Goal: Register for event/course

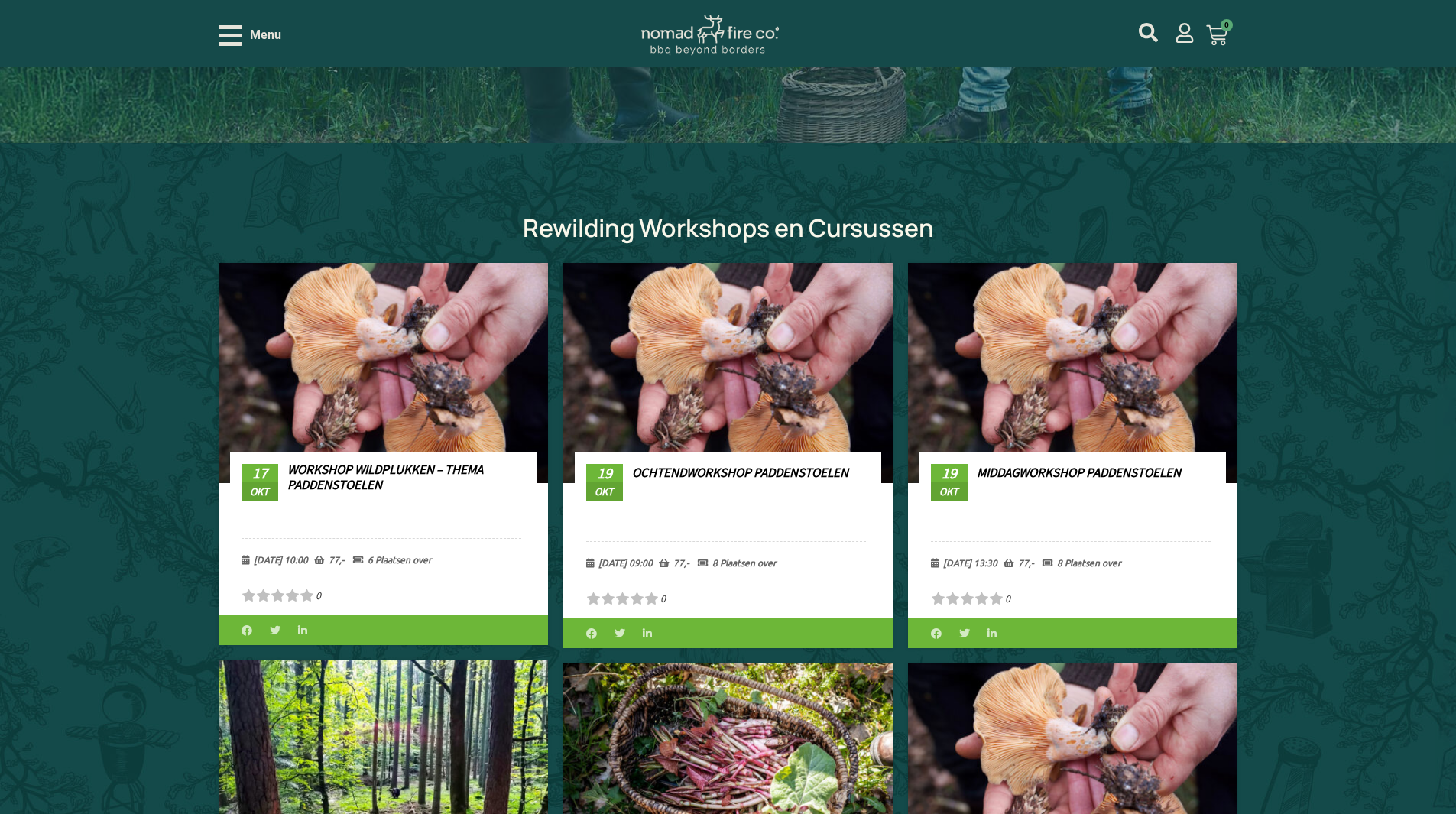
scroll to position [611, 0]
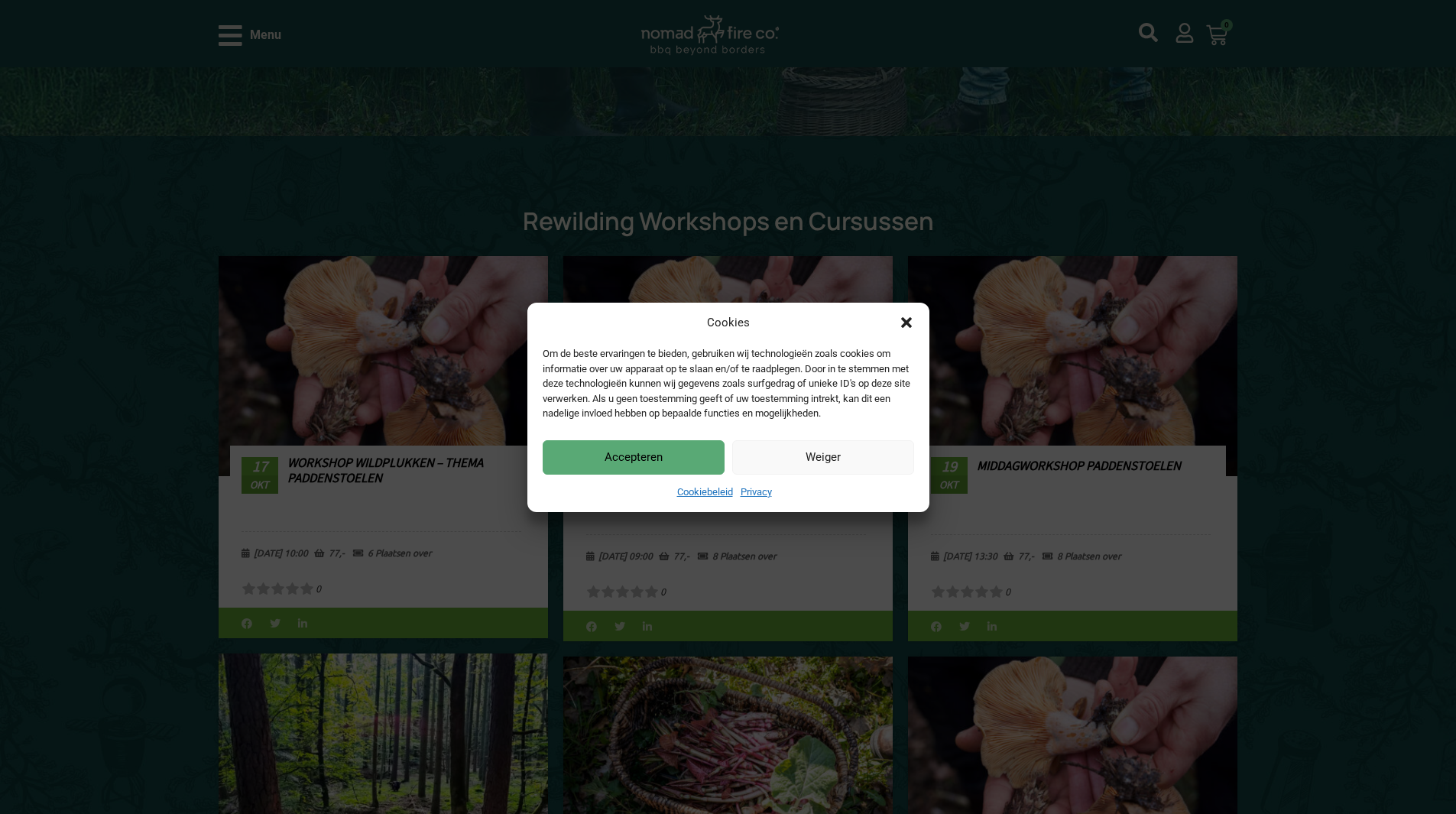
click at [912, 317] on icon "Dialog sluiten" at bounding box center [906, 323] width 15 height 15
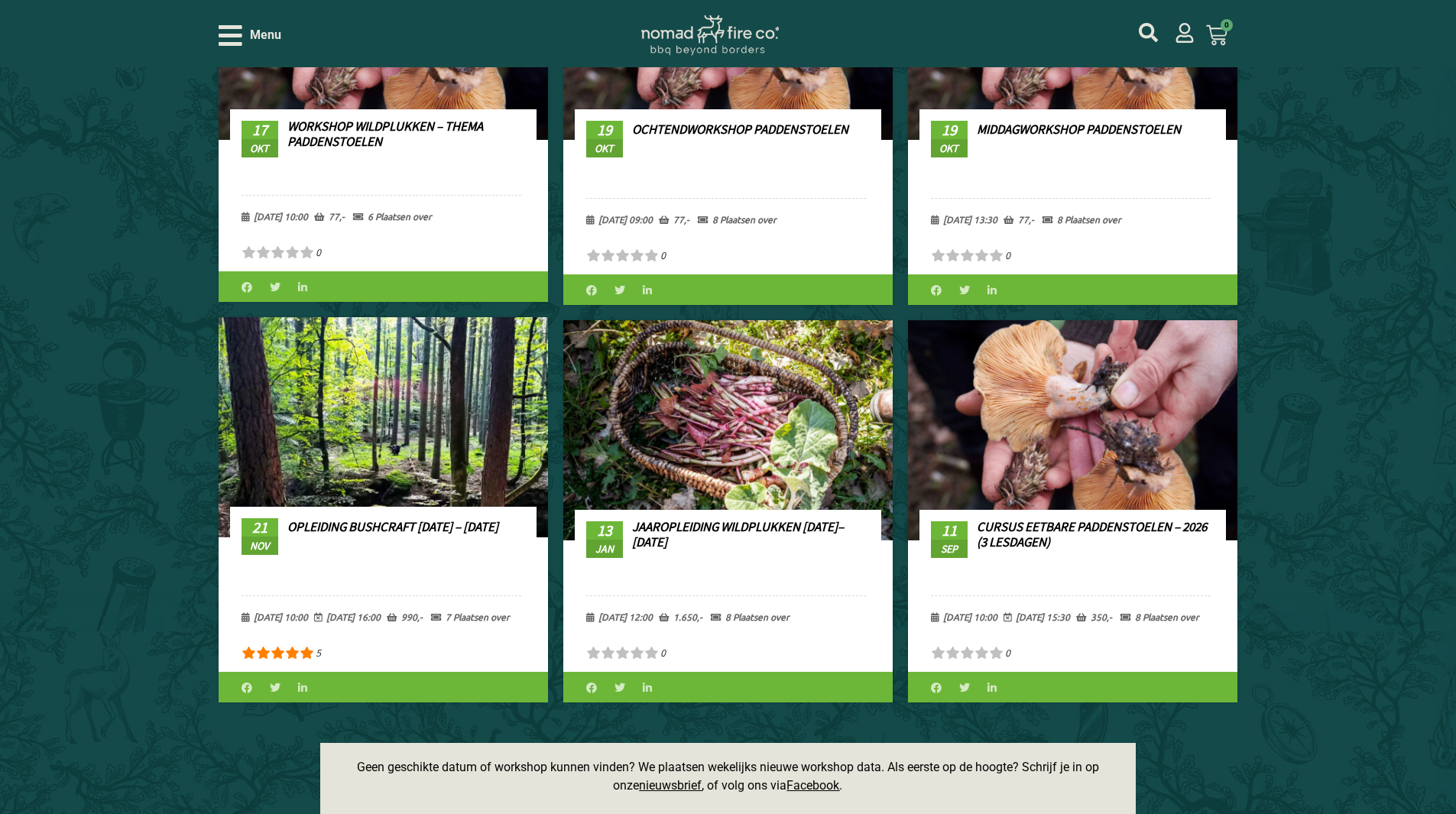
scroll to position [1070, 0]
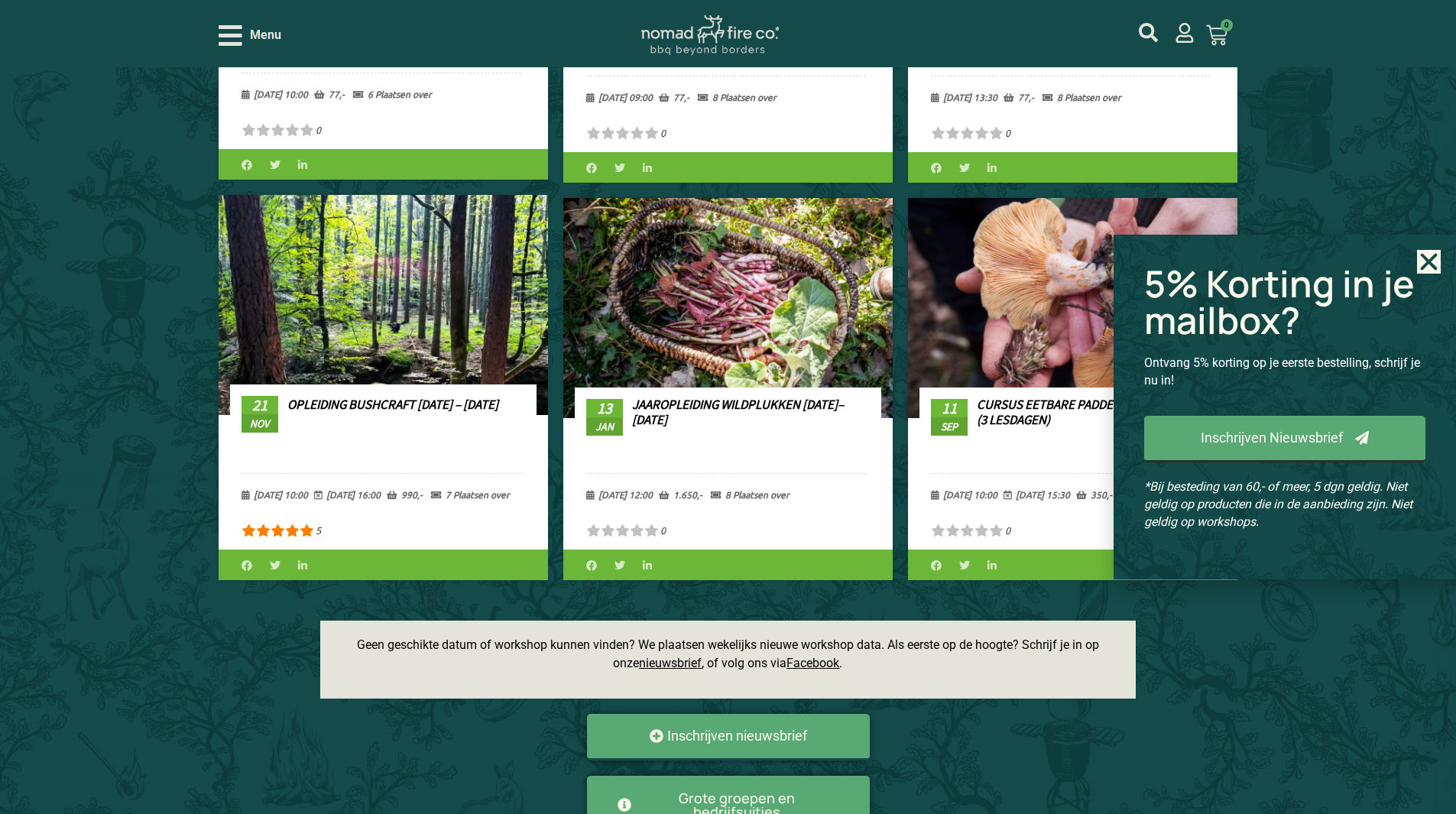
click at [86, 292] on div "Rewilding Workshops en Cursussen Search Filter Filter" at bounding box center [728, 315] width 1456 height 1276
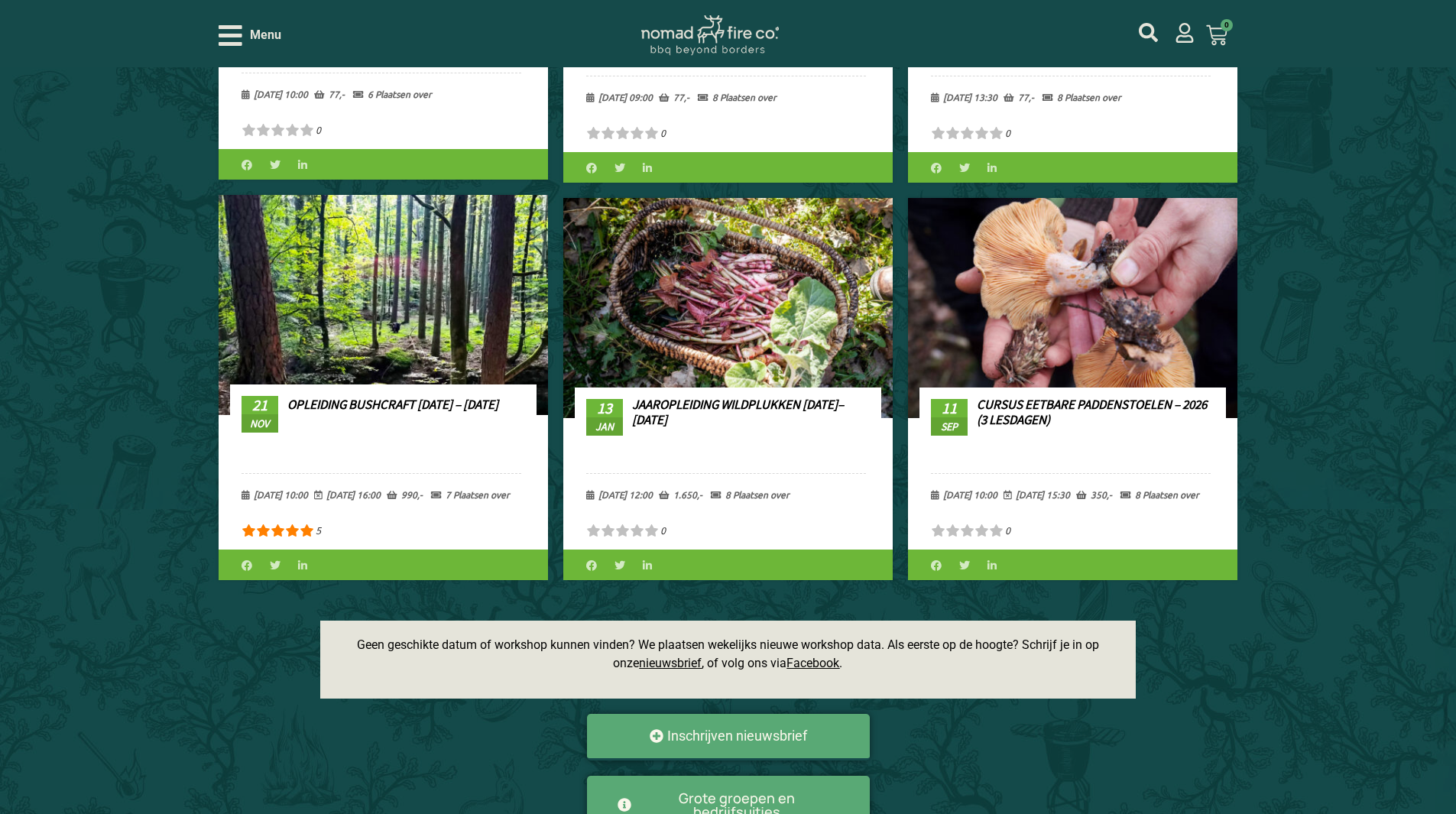
scroll to position [687, 0]
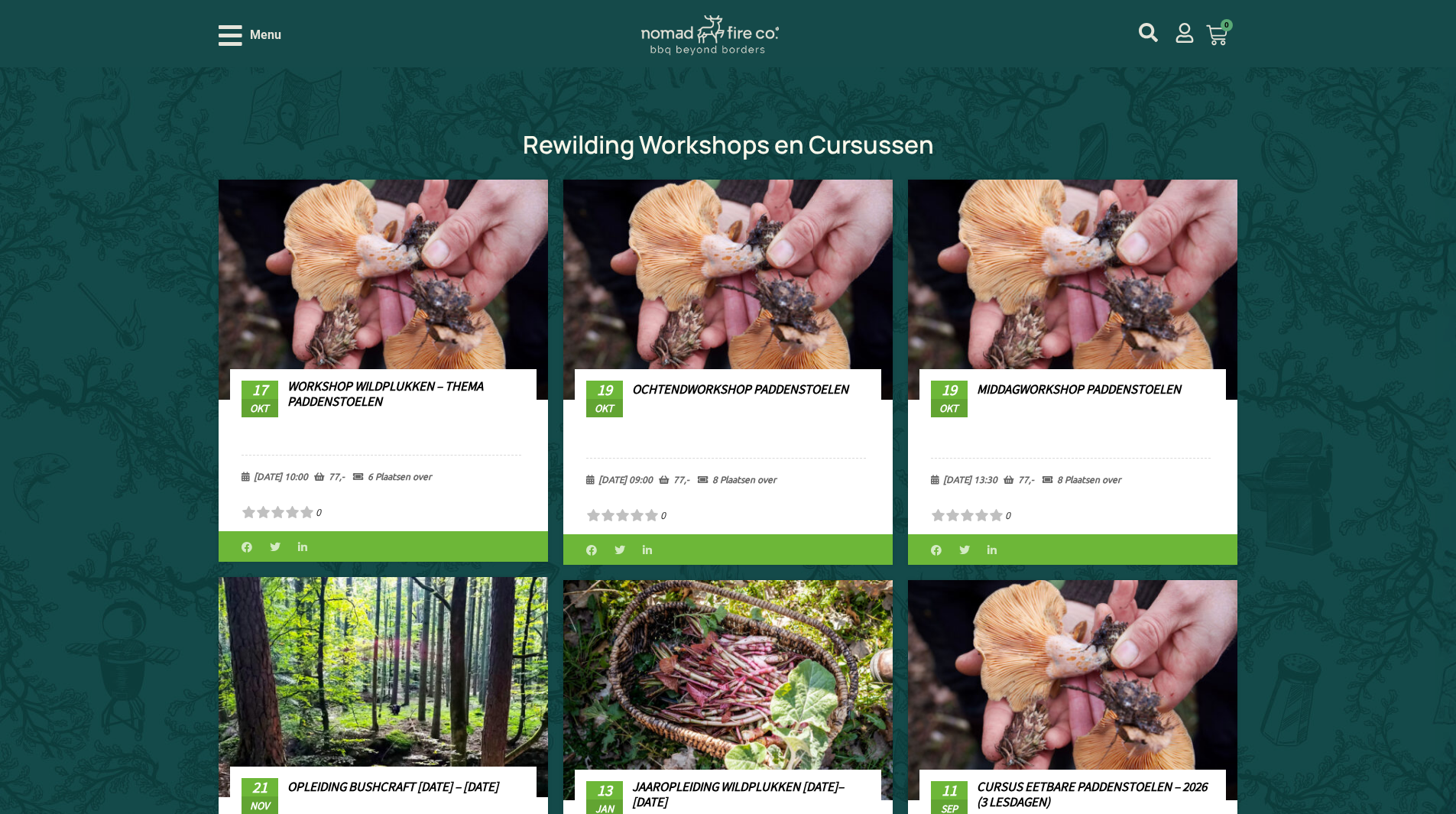
click at [1056, 385] on link "Middagworkshop Paddenstoelen" at bounding box center [1079, 389] width 204 height 17
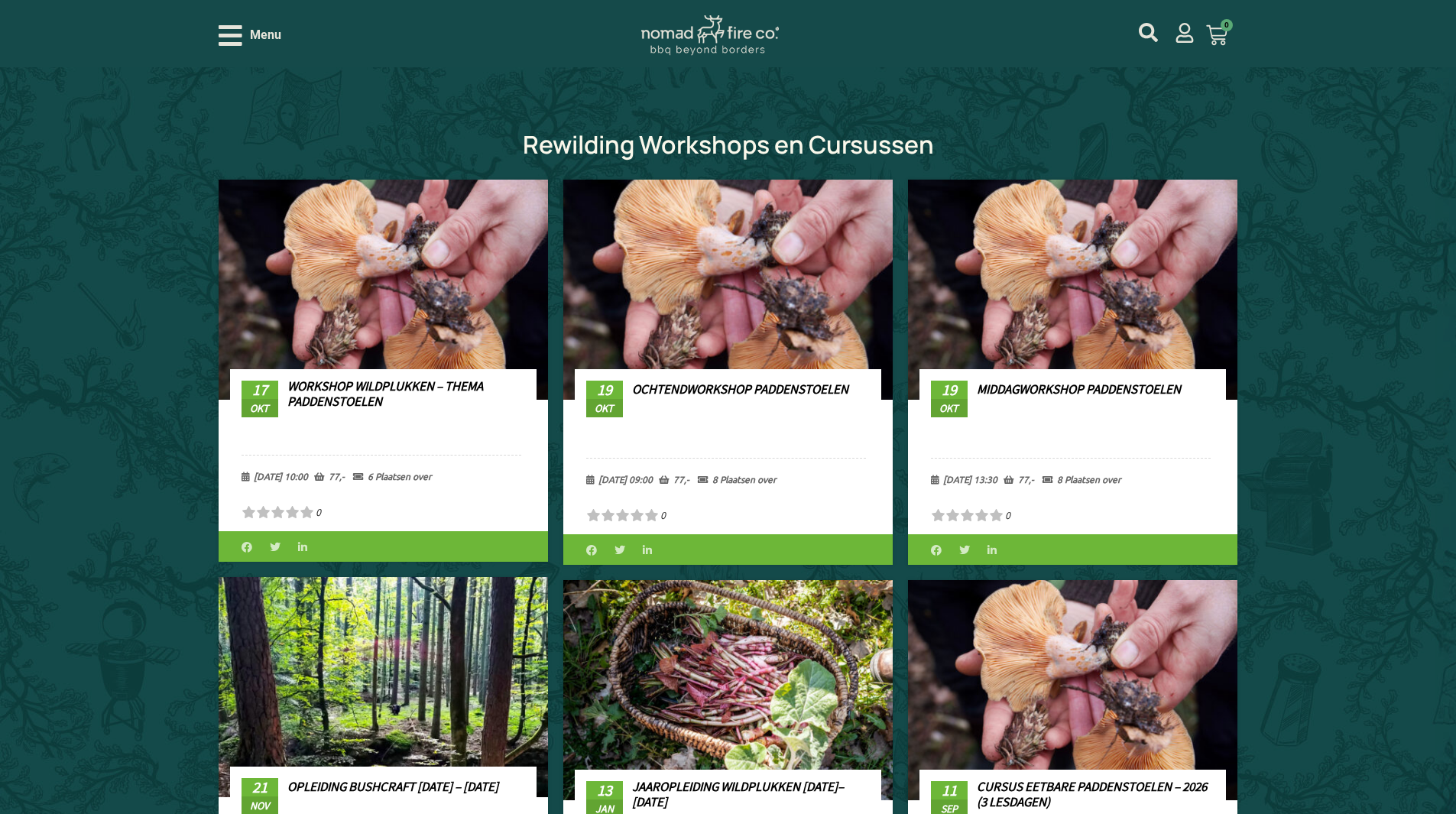
click at [750, 384] on link "Ochtendworkshop Paddenstoelen" at bounding box center [740, 389] width 216 height 17
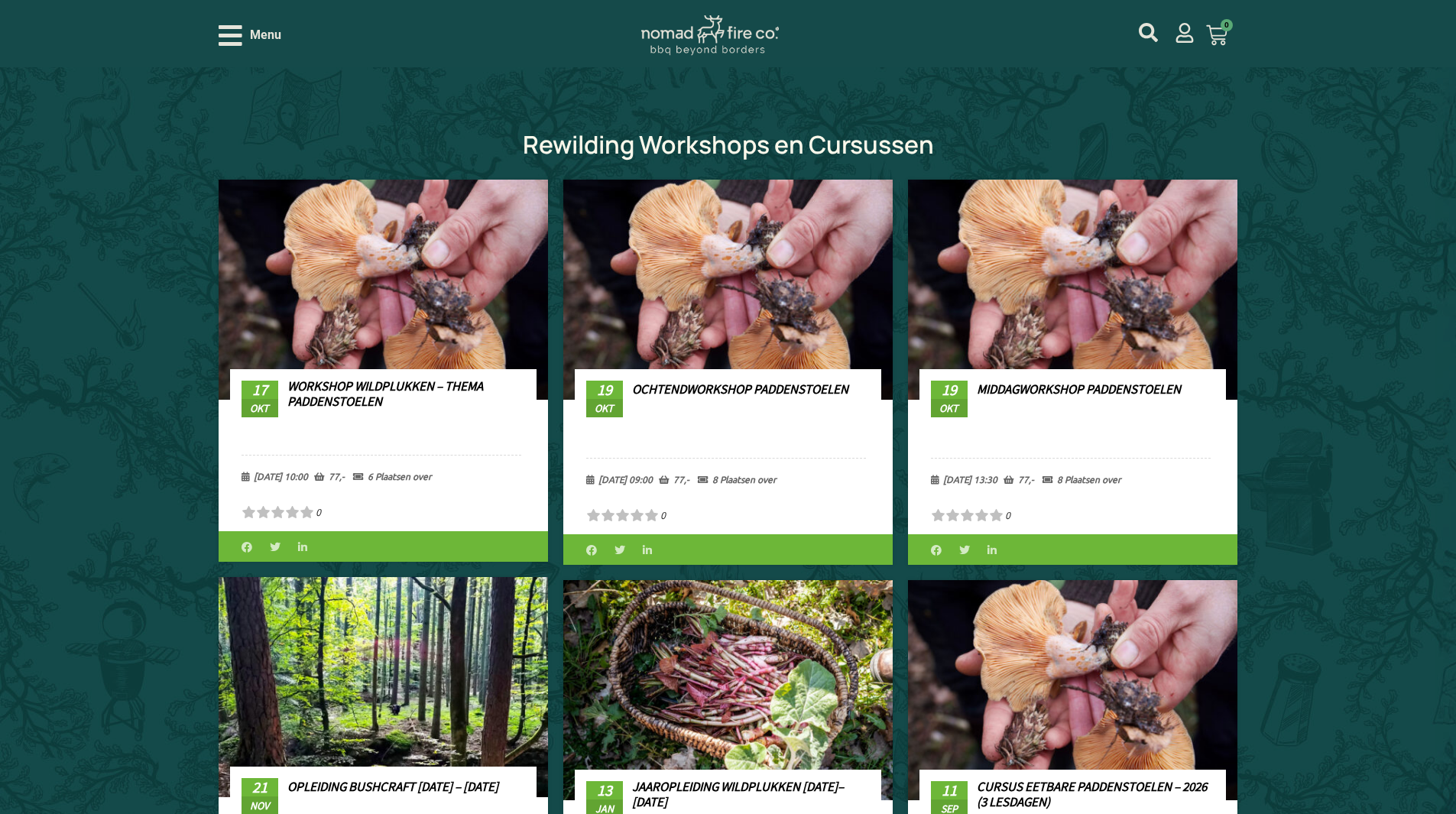
click at [1054, 400] on h3 "Middagworkshop Paddenstoelen" at bounding box center [1079, 408] width 204 height 54
click at [1061, 385] on link "Middagworkshop Paddenstoelen" at bounding box center [1079, 389] width 204 height 17
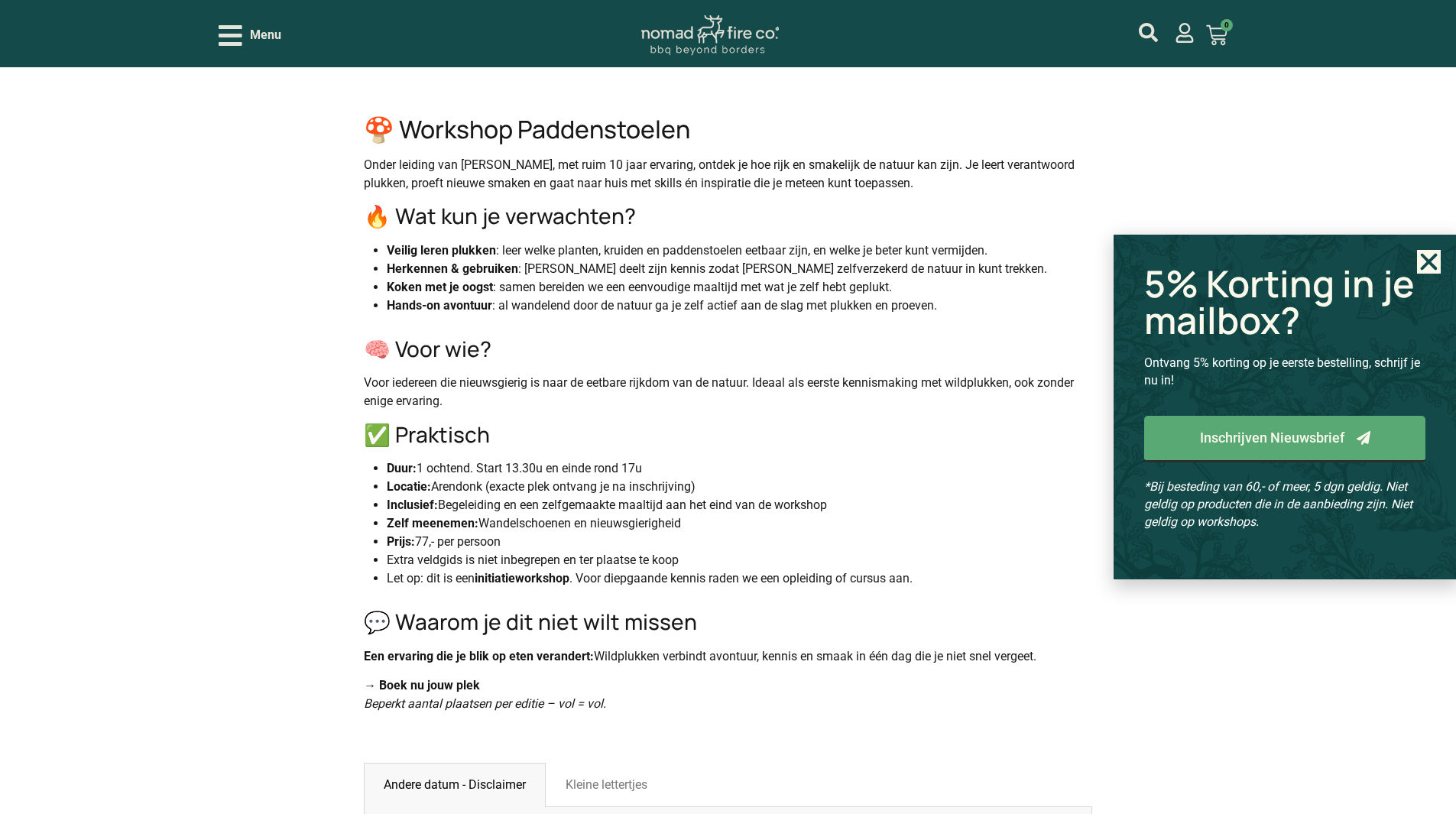
scroll to position [1070, 0]
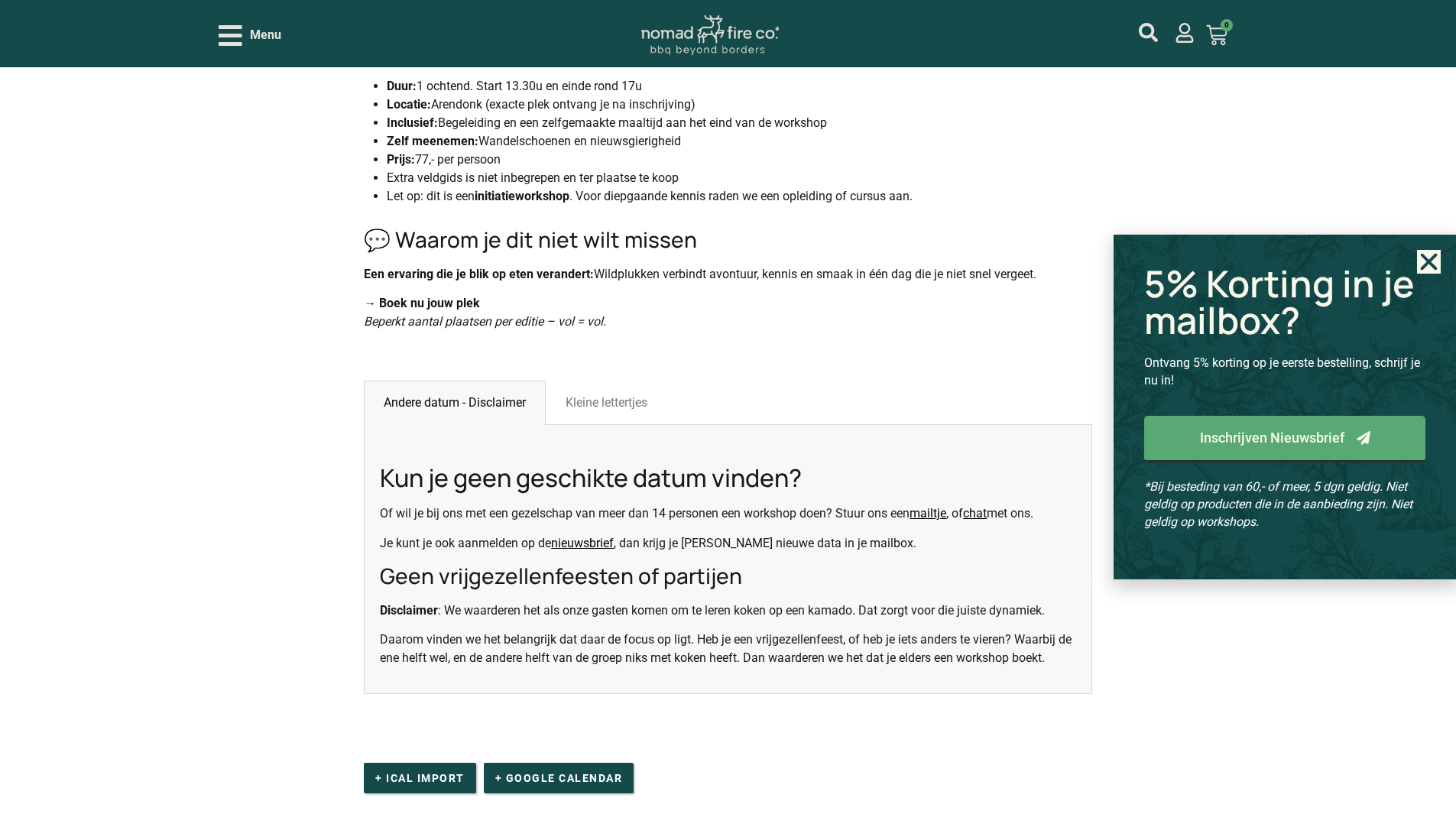
click at [1425, 258] on use "Close" at bounding box center [1429, 262] width 17 height 17
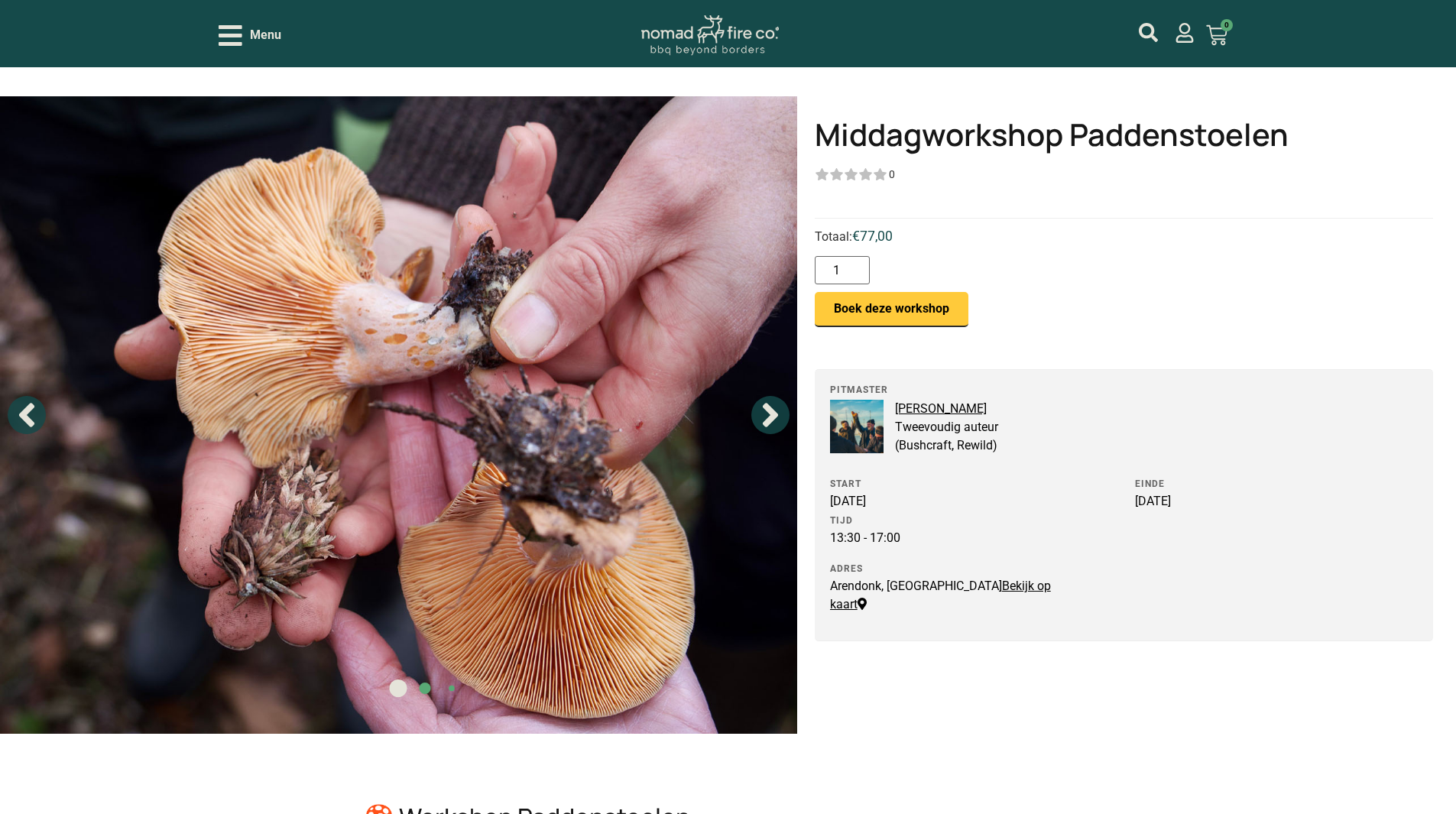
scroll to position [382, 0]
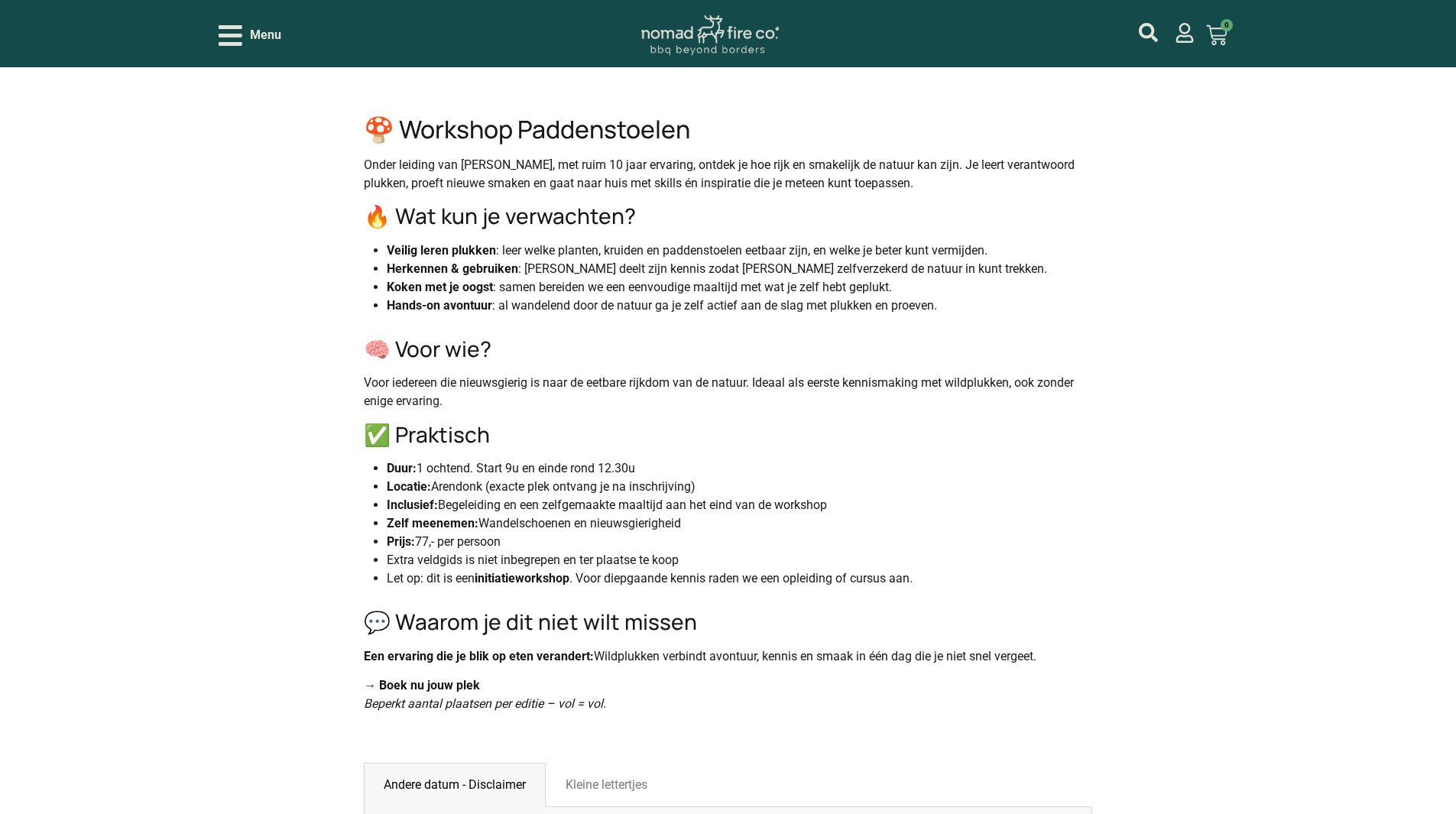
scroll to position [153, 0]
